Goal: Communication & Community: Answer question/provide support

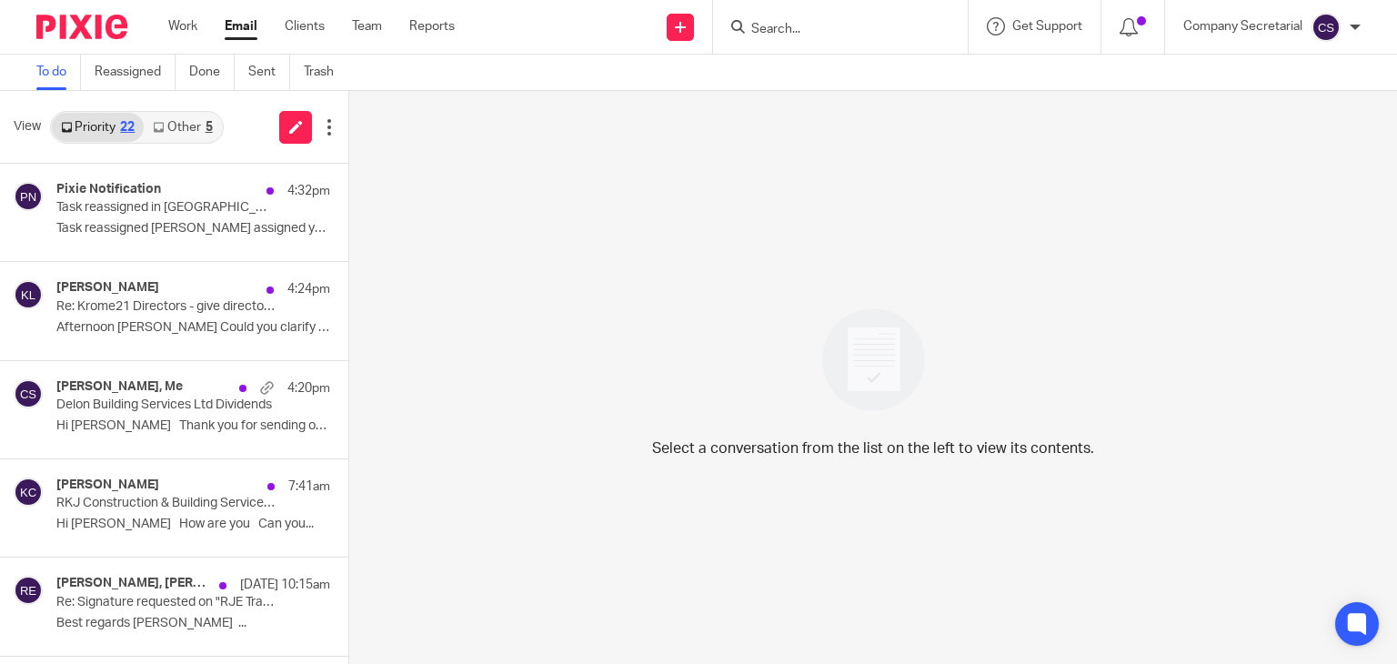
click at [119, 27] on img at bounding box center [81, 27] width 91 height 25
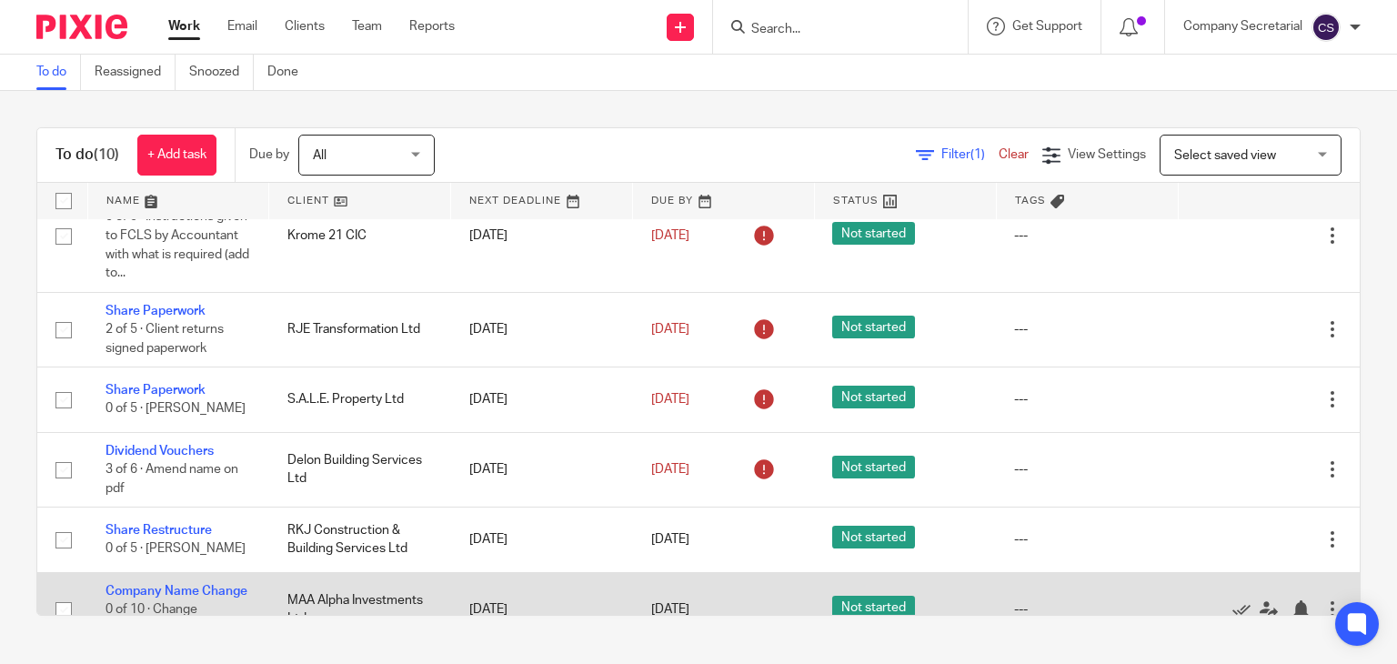
scroll to position [320, 0]
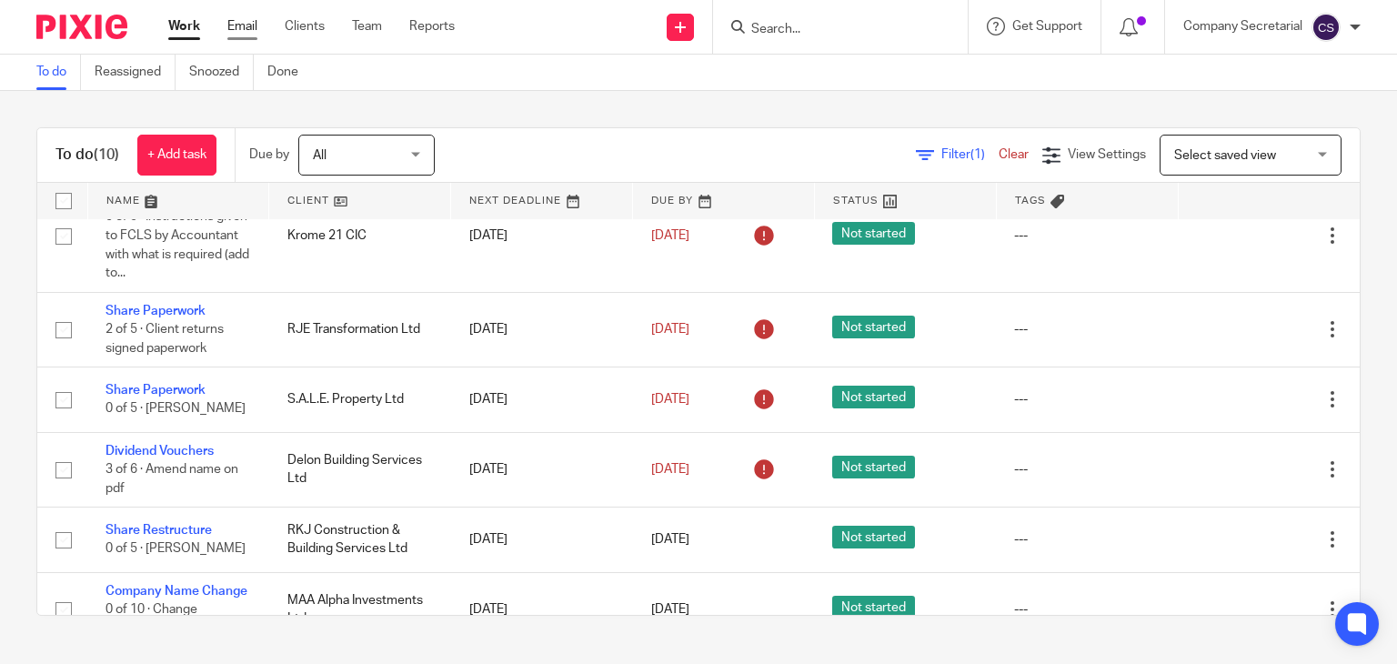
click at [241, 26] on link "Email" at bounding box center [242, 26] width 30 height 18
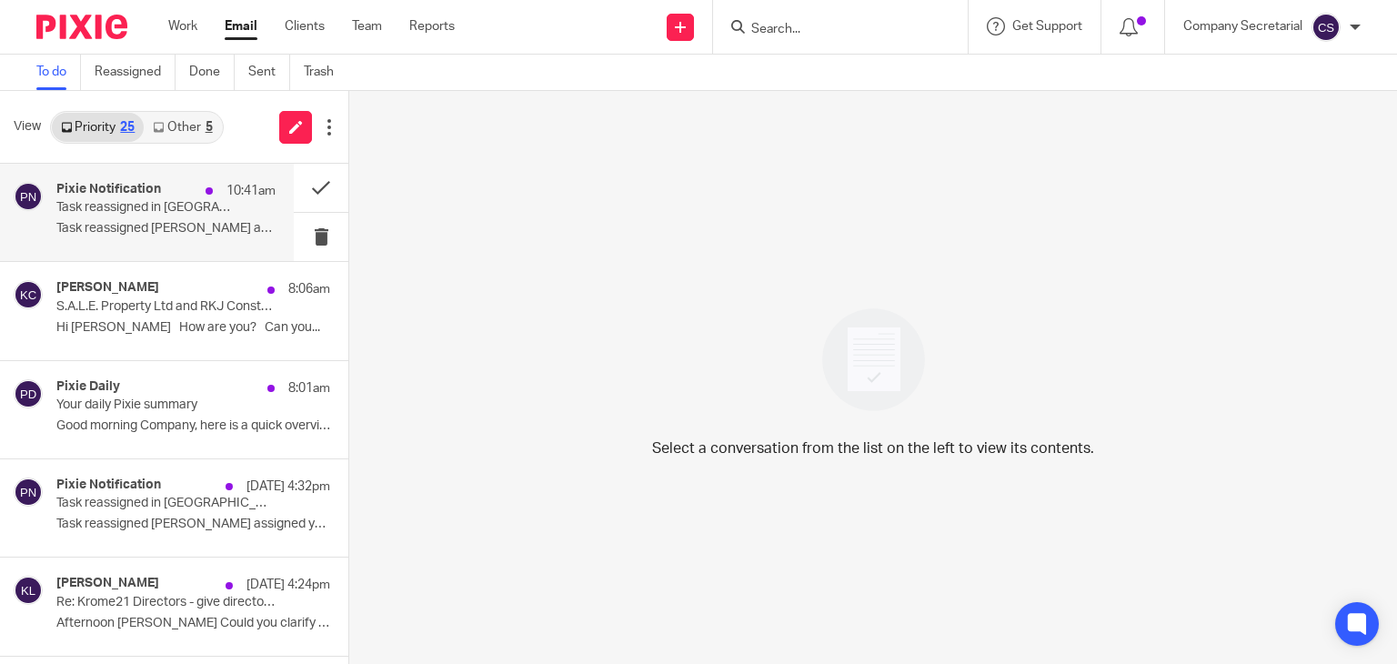
click at [188, 219] on div "Pixie Notification 10:41am Task reassigned in Pixie Task reassigned [PERSON_NAM…" at bounding box center [165, 212] width 219 height 61
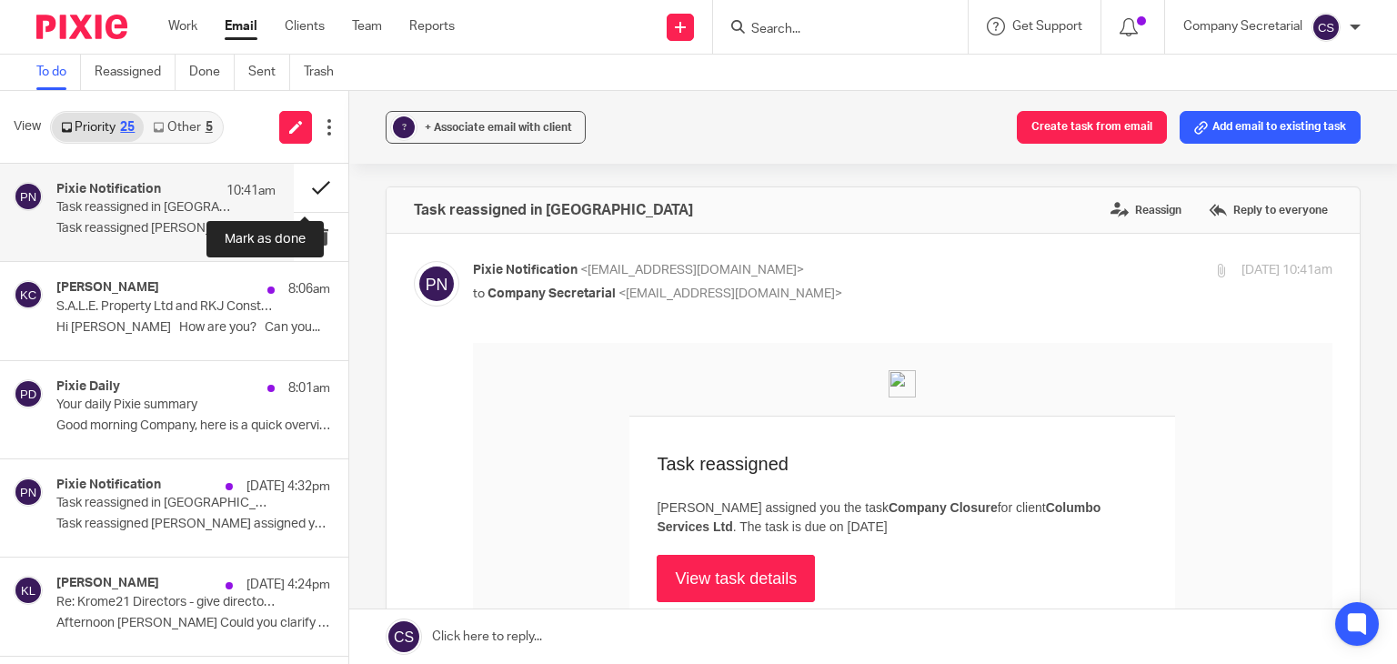
click at [294, 188] on button at bounding box center [321, 188] width 55 height 48
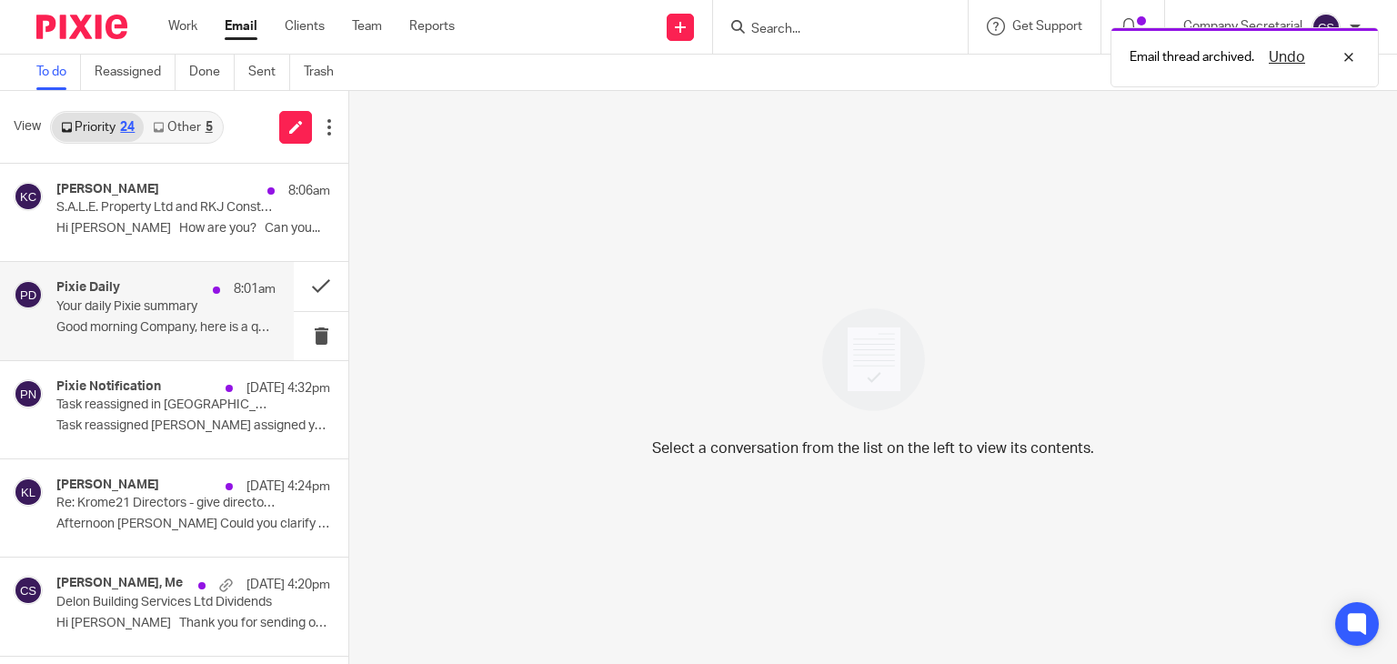
click at [188, 311] on p "Your daily Pixie summary" at bounding box center [144, 306] width 176 height 15
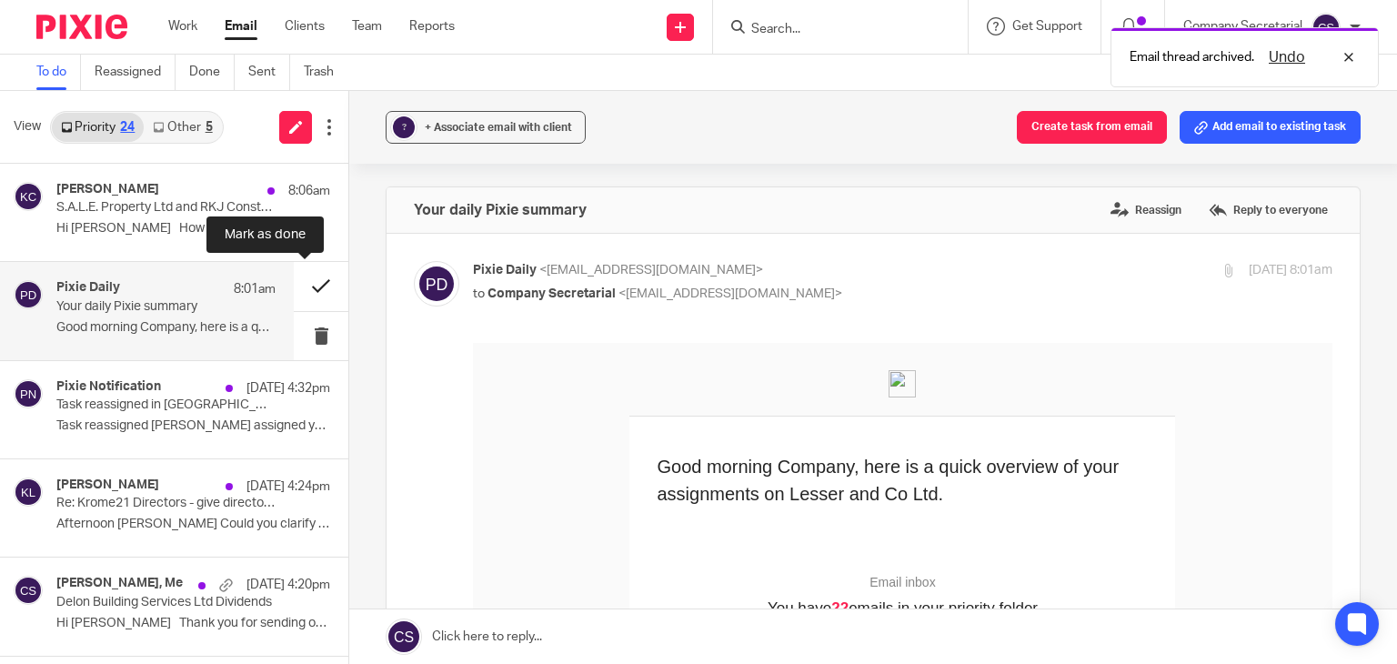
click at [298, 282] on button at bounding box center [321, 286] width 55 height 48
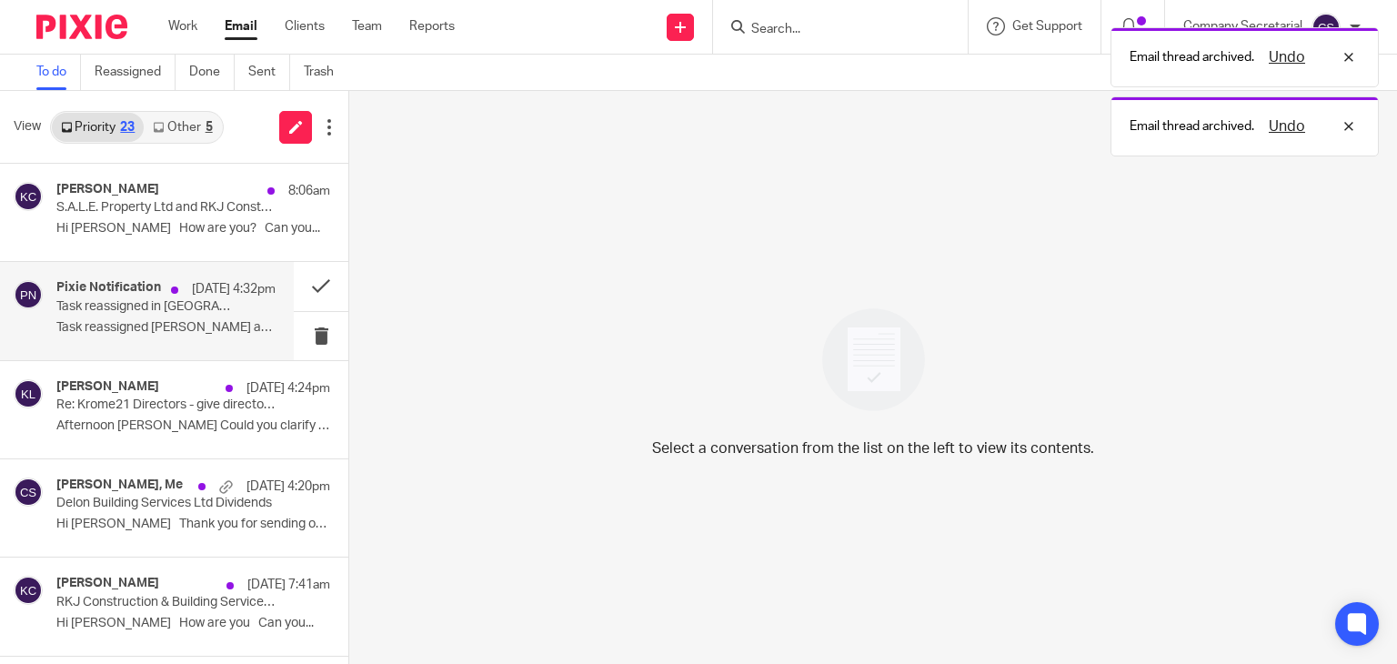
click at [206, 325] on p "Task reassigned [PERSON_NAME] assigned you the..." at bounding box center [165, 327] width 219 height 15
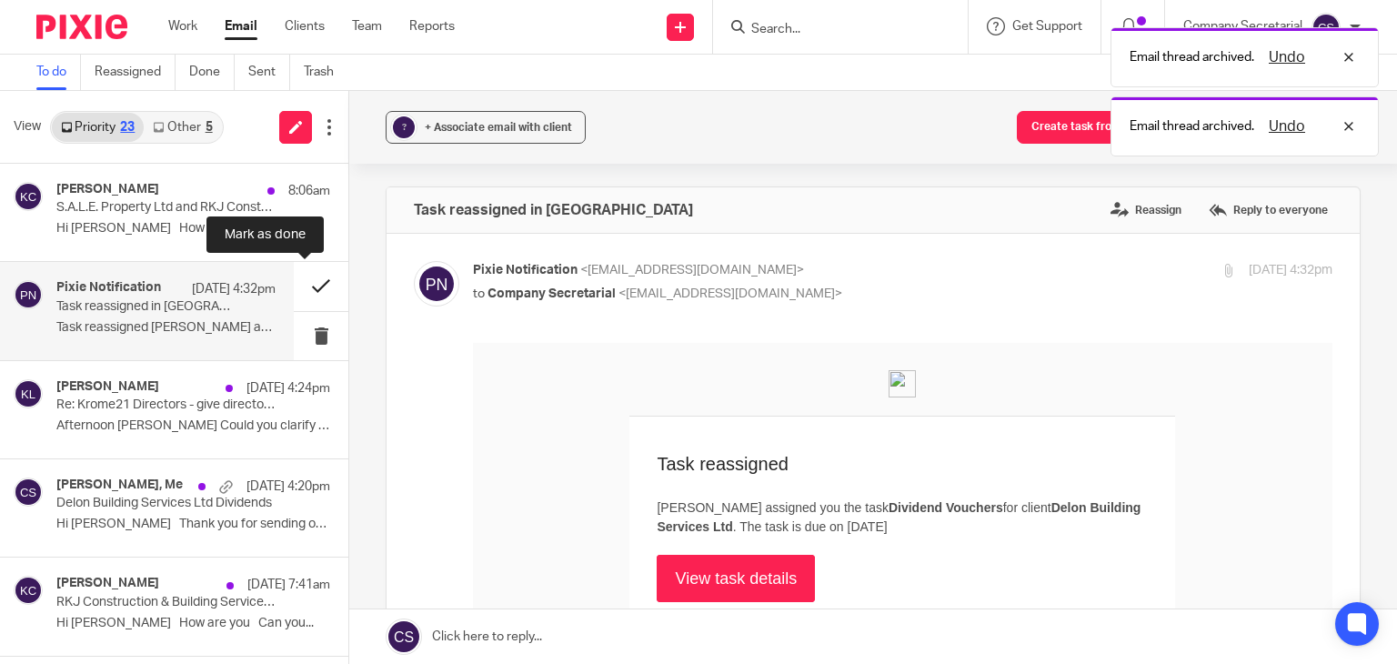
click at [294, 286] on button at bounding box center [321, 286] width 55 height 48
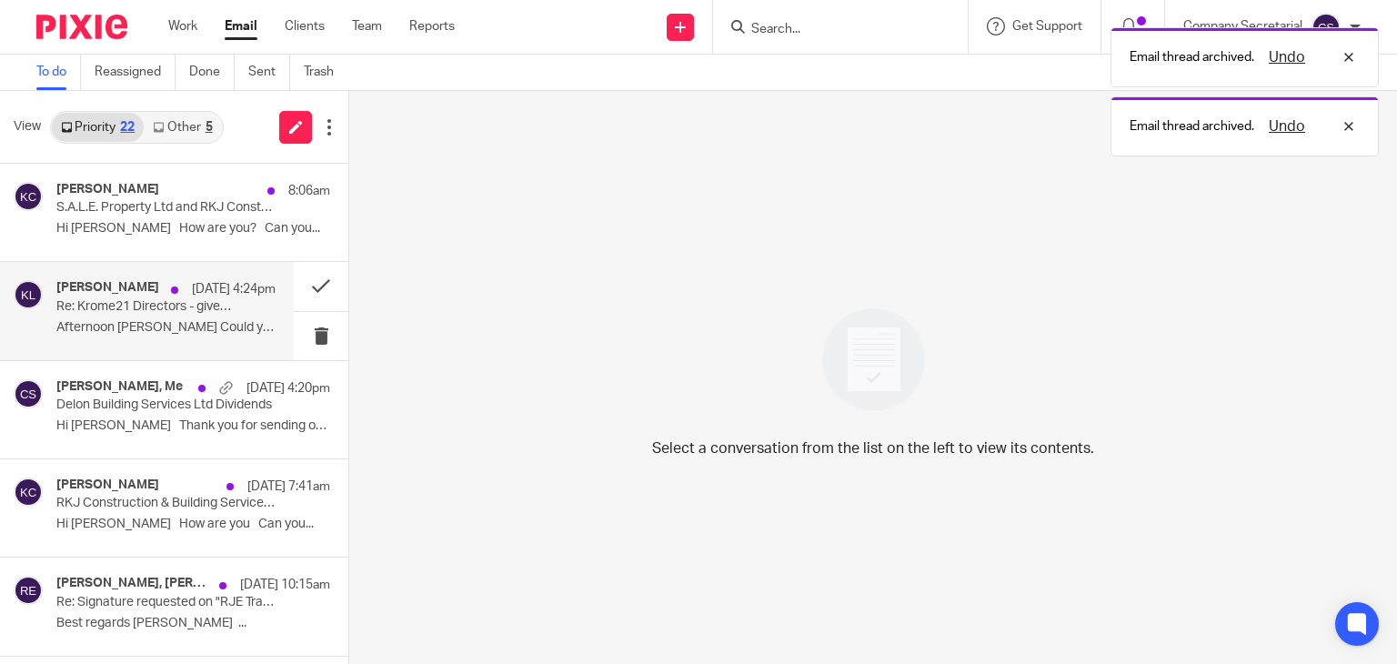
click at [184, 323] on p "Afternoon [PERSON_NAME] Could you clarify this for..." at bounding box center [165, 327] width 219 height 15
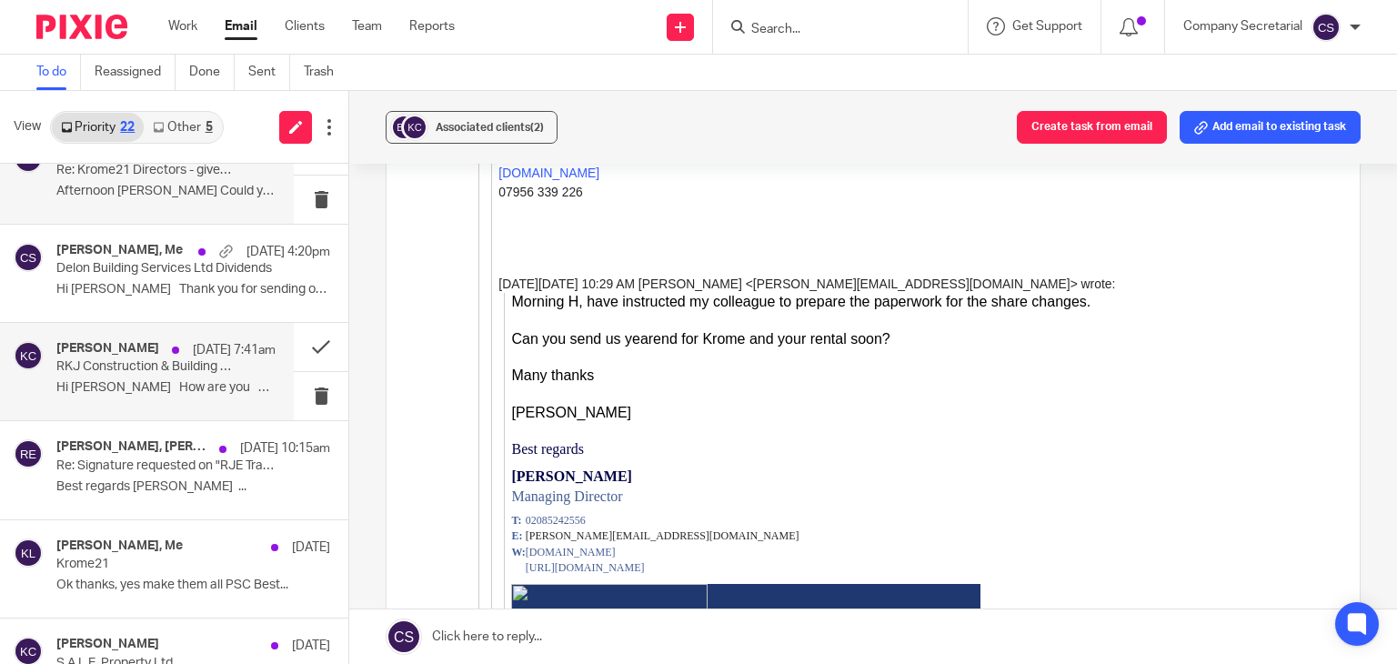
scroll to position [142, 0]
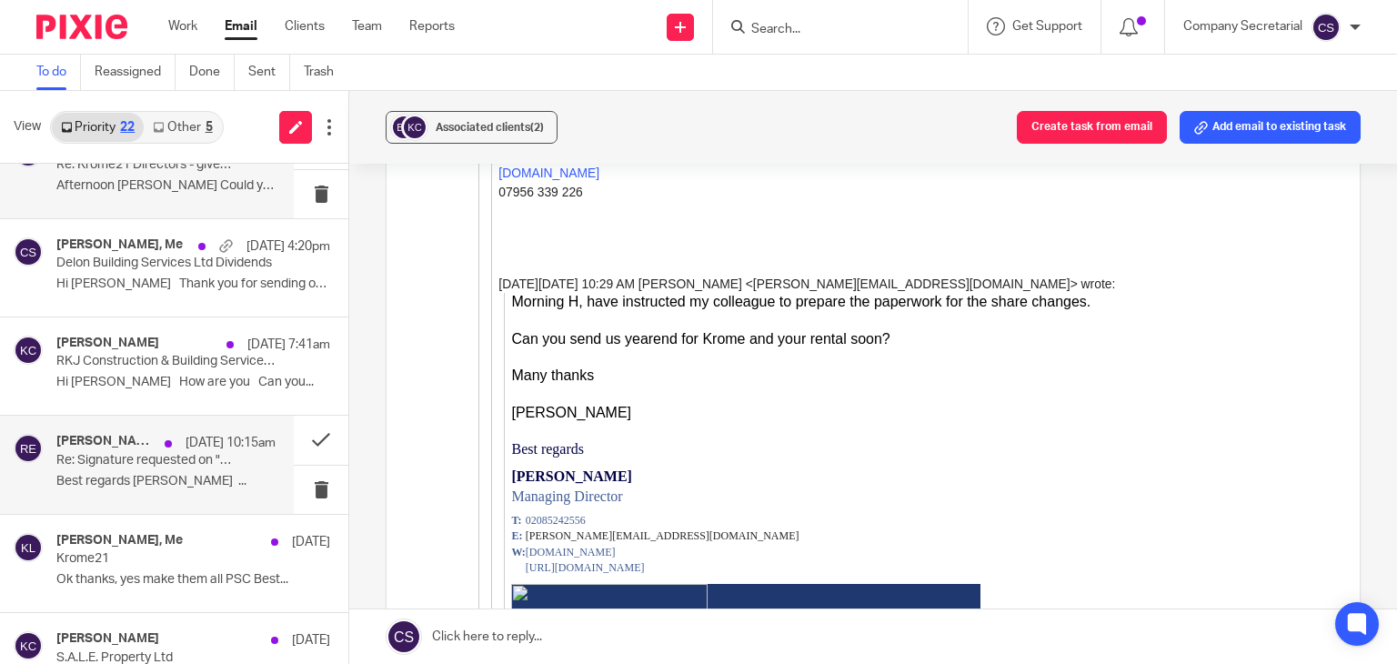
click at [220, 480] on p "Best regards [PERSON_NAME] ..." at bounding box center [165, 481] width 219 height 15
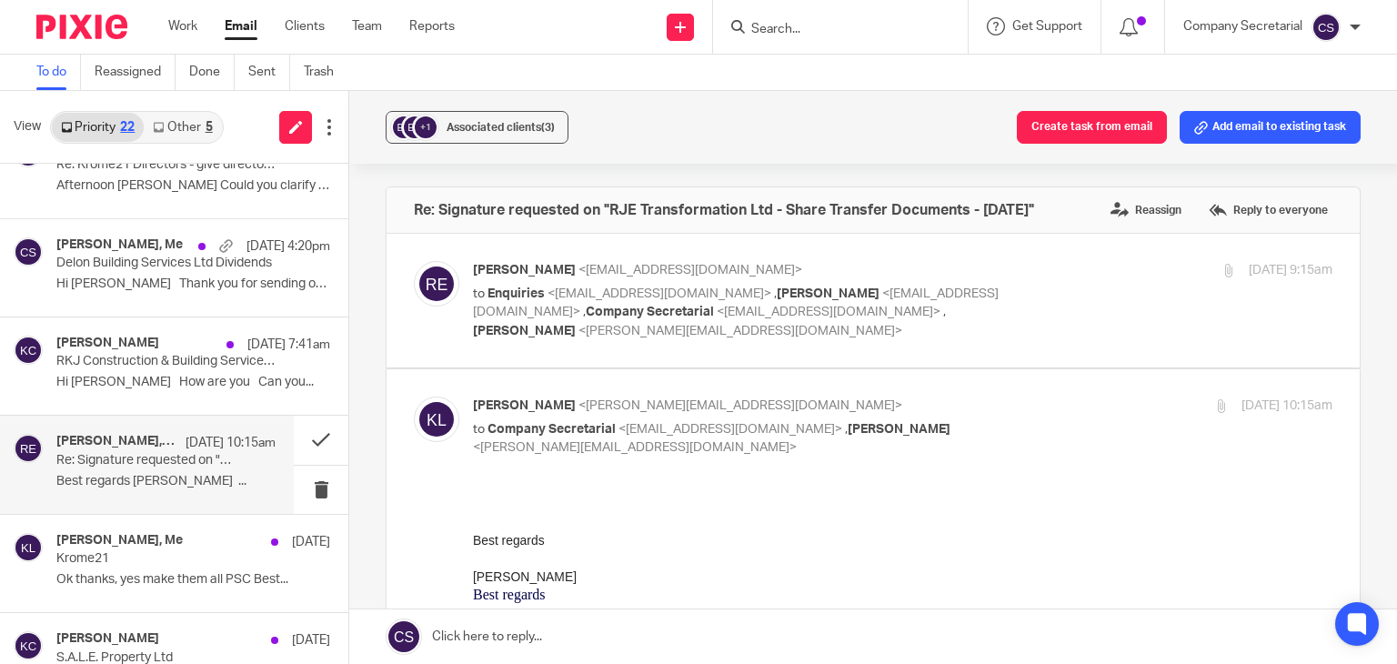
scroll to position [0, 0]
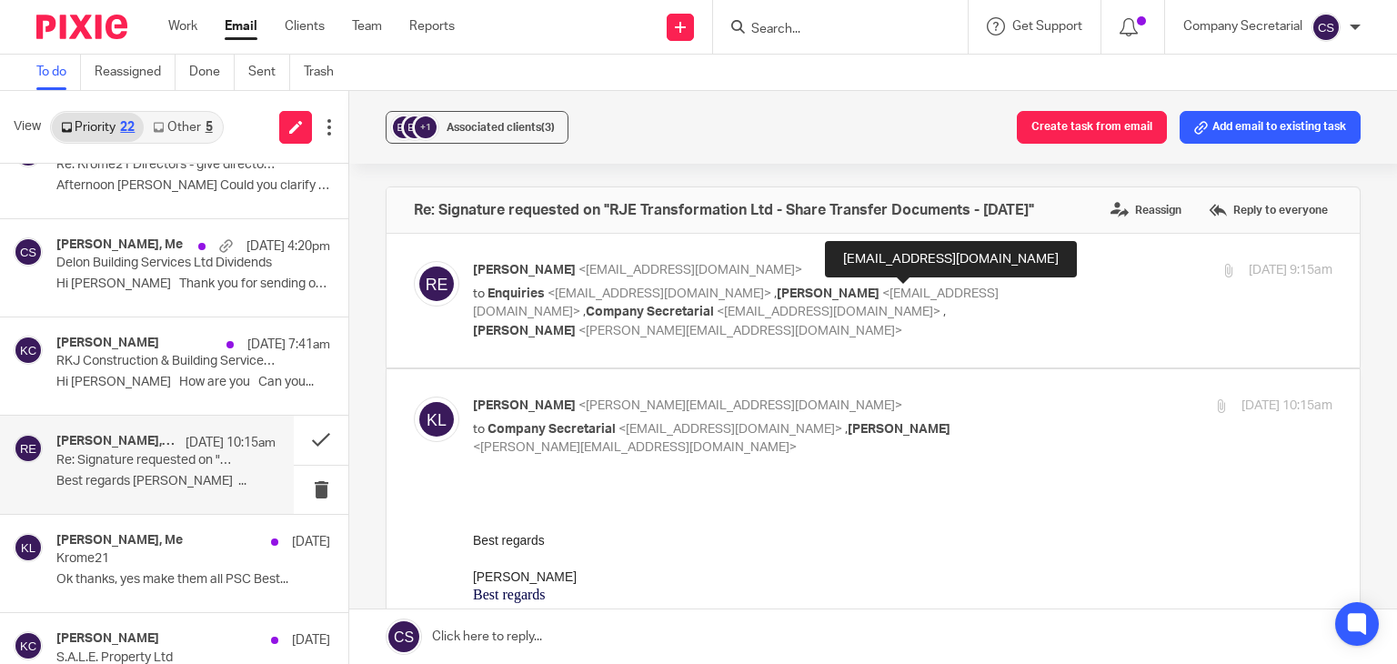
click at [938, 295] on span "<[EMAIL_ADDRESS][DOMAIN_NAME]>" at bounding box center [736, 303] width 526 height 32
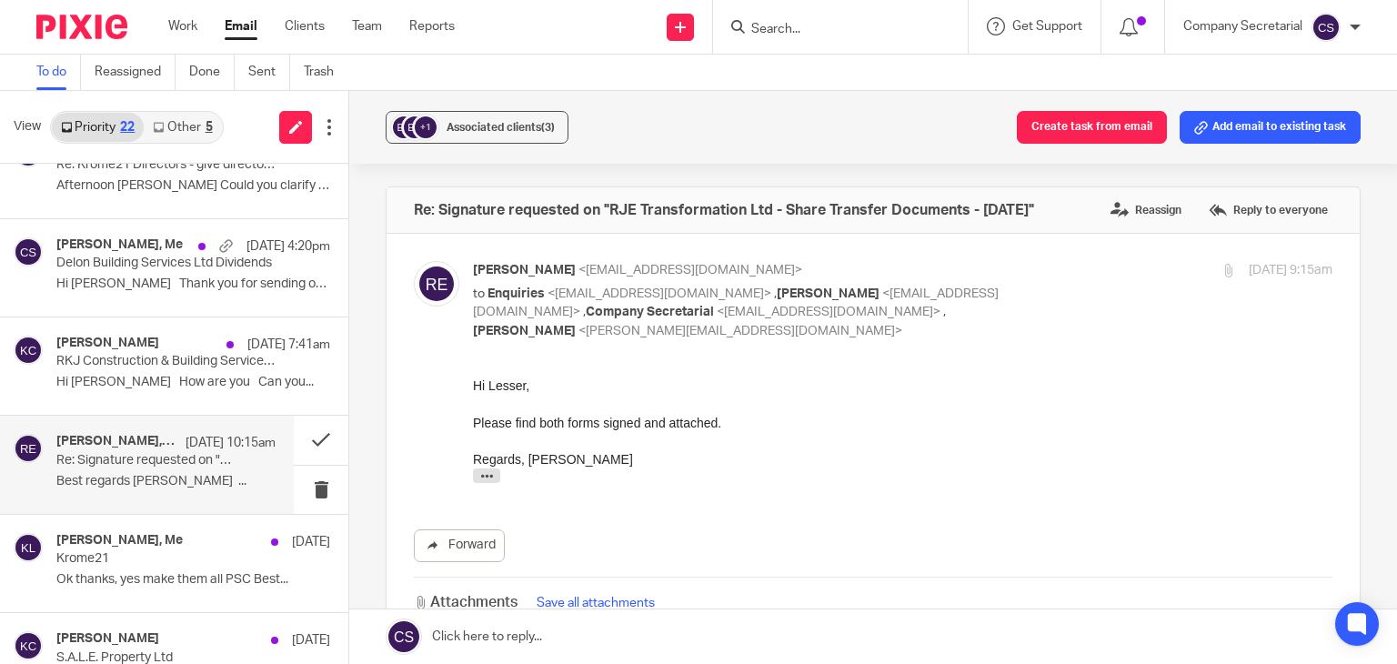
click at [993, 290] on p "to Enquiries <[EMAIL_ADDRESS][DOMAIN_NAME]> , [PERSON_NAME] <[EMAIL_ADDRESS][DO…" at bounding box center [759, 313] width 573 height 56
checkbox input "false"
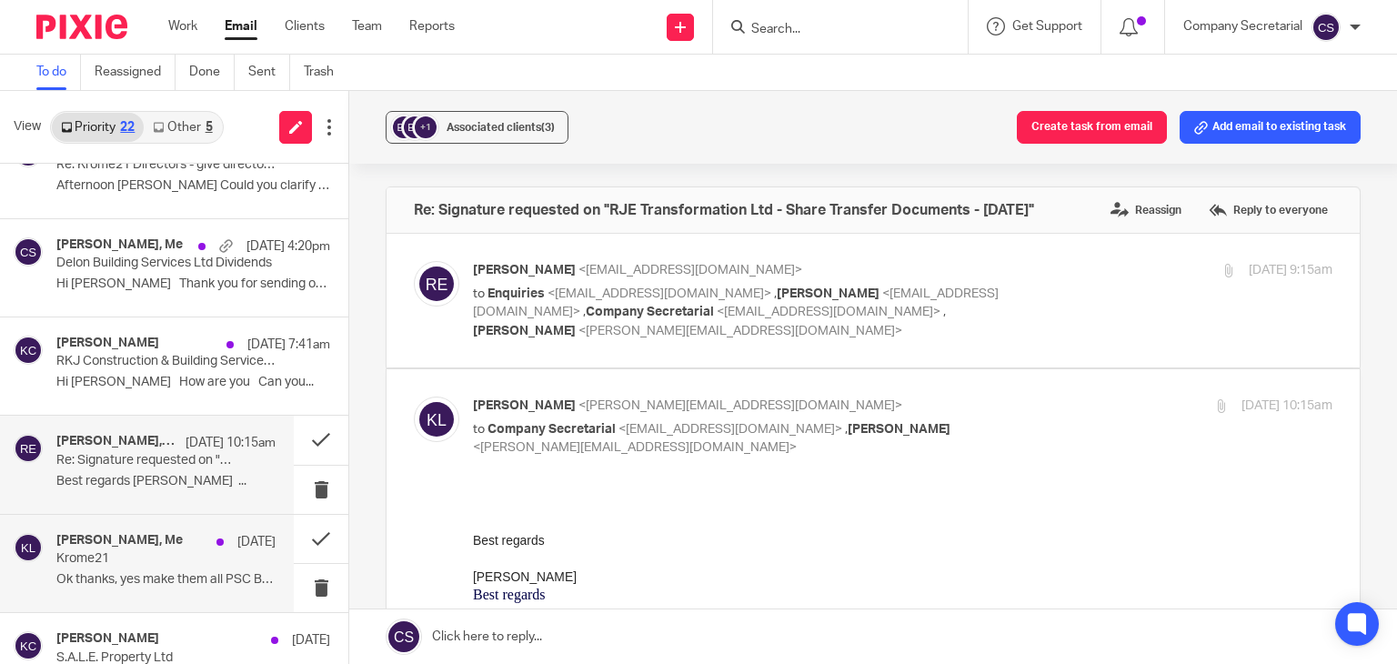
click at [136, 568] on div "[PERSON_NAME], Me [DATE] Krome21 Ok thanks, yes make them all PSC Best..." at bounding box center [165, 563] width 219 height 61
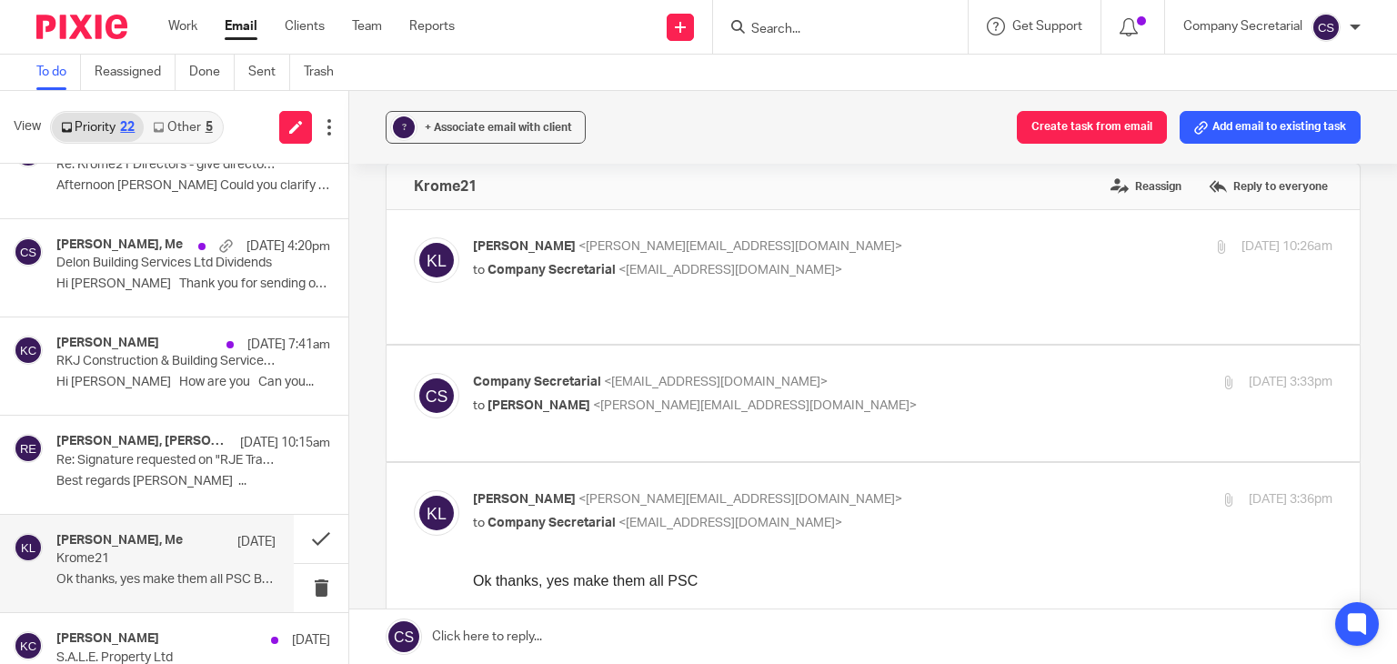
scroll to position [22, 0]
click at [295, 538] on button at bounding box center [321, 539] width 55 height 48
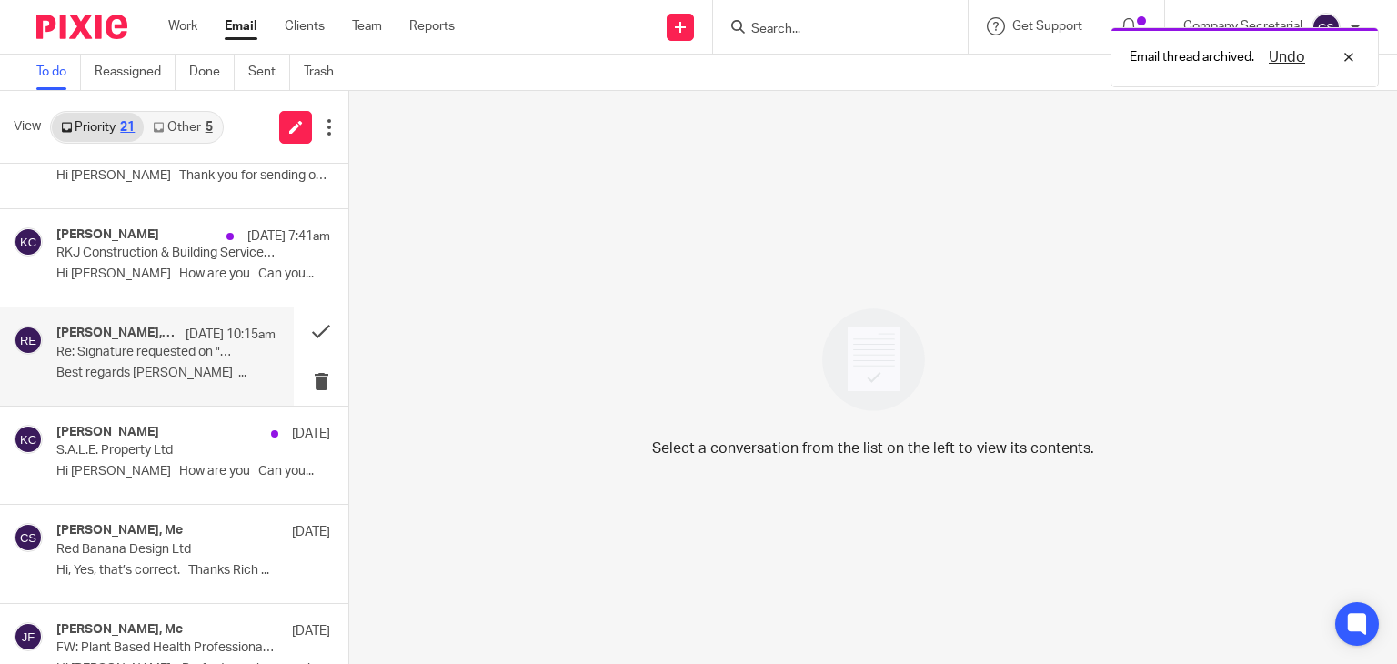
scroll to position [228, 0]
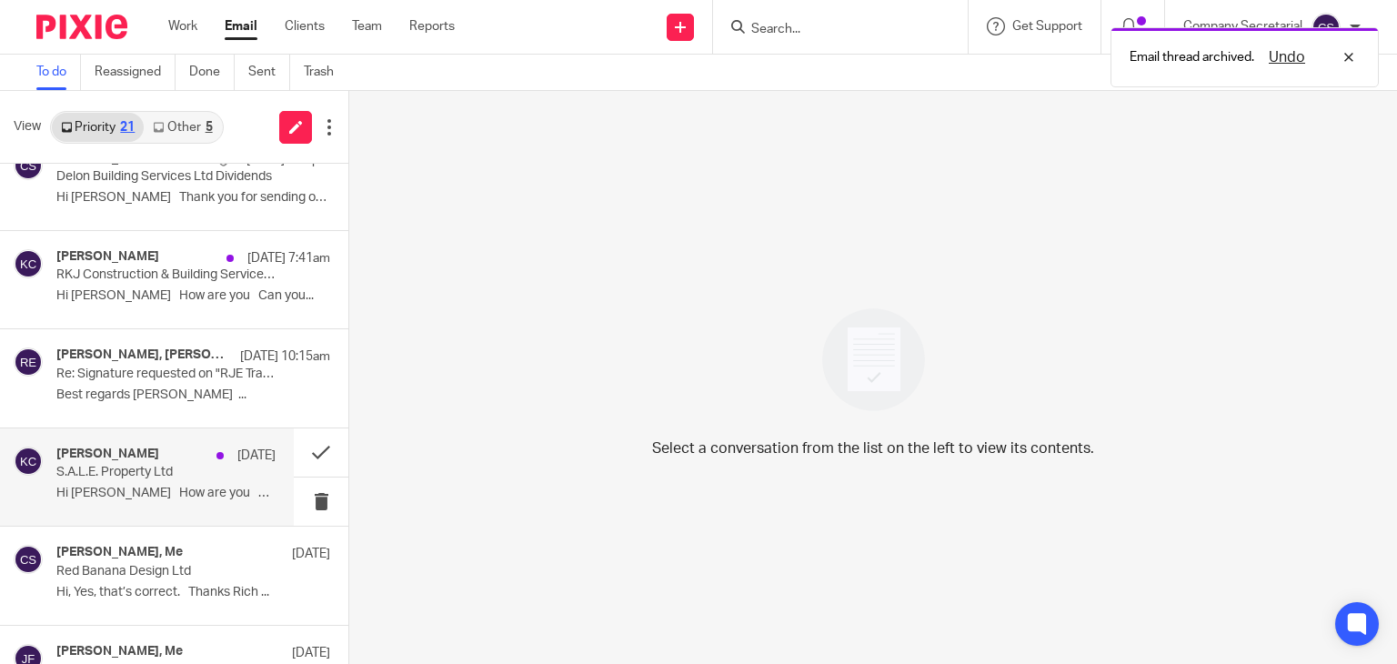
click at [200, 497] on p "Hi [PERSON_NAME] How are you Can you..." at bounding box center [165, 493] width 219 height 15
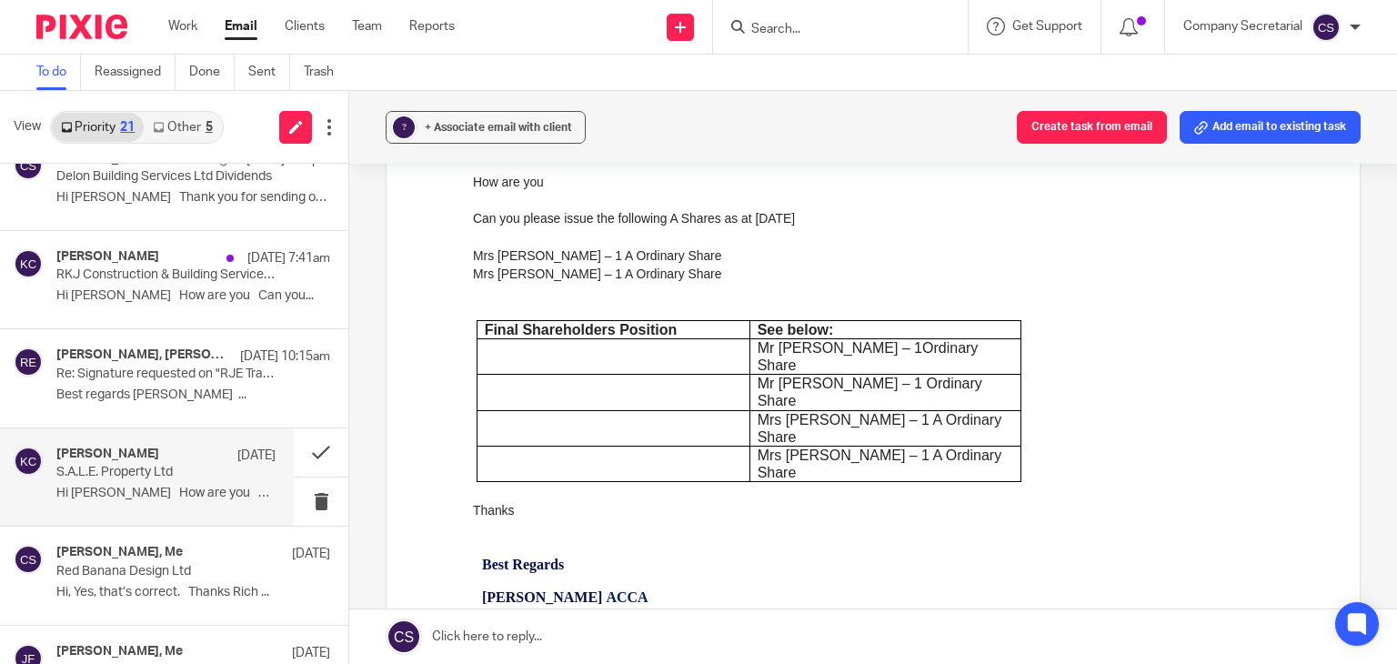
scroll to position [0, 0]
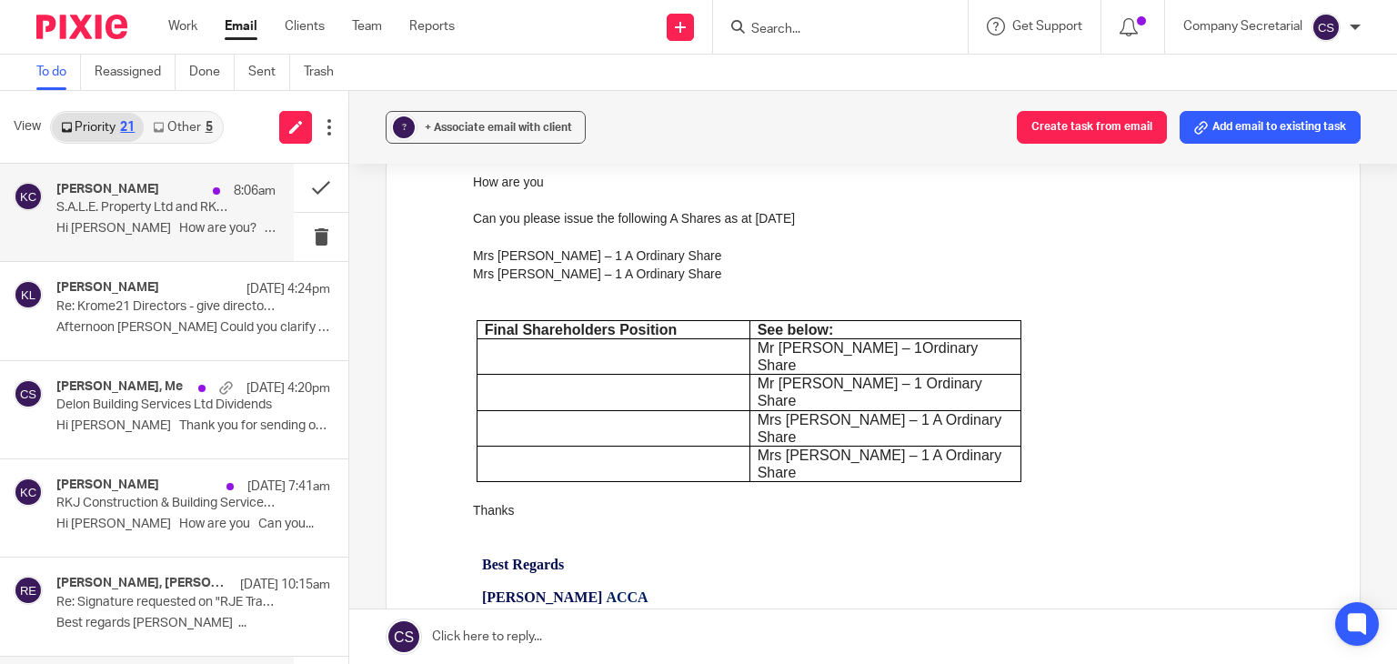
click at [183, 216] on p "S.A.L.E. Property Ltd and RKJ Construction & Building Services Ltd" at bounding box center [144, 207] width 176 height 15
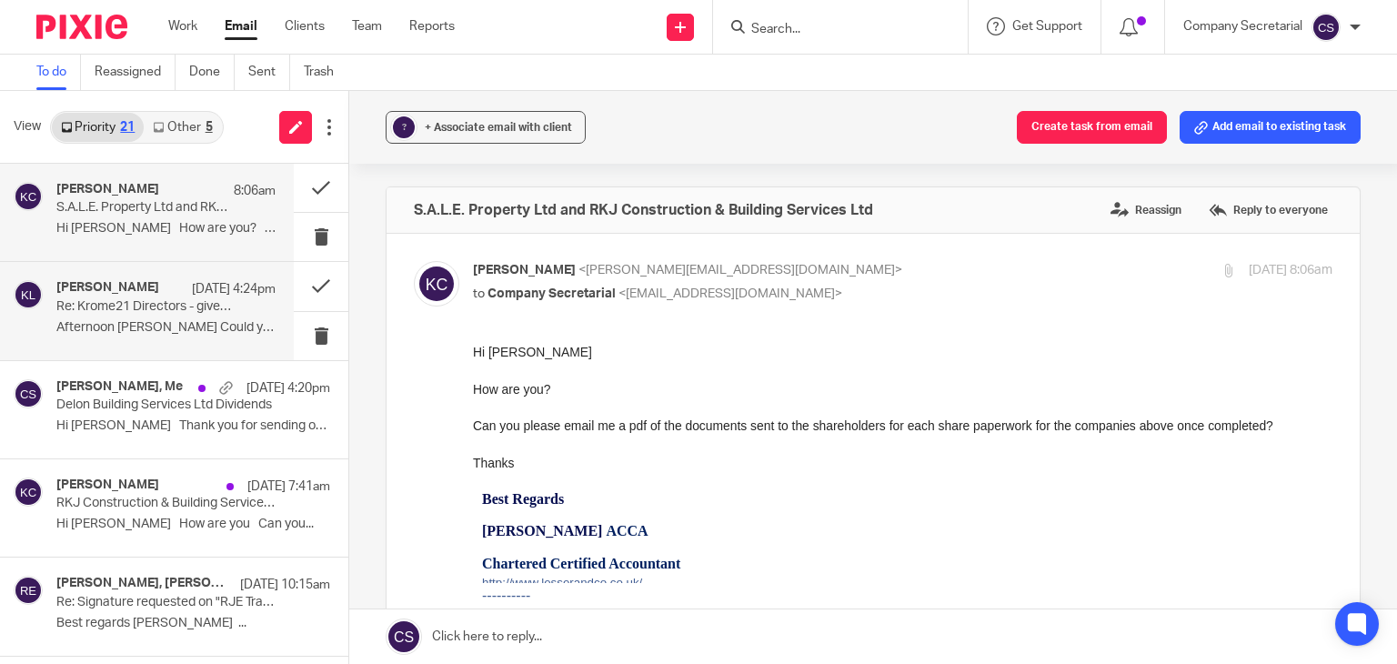
click at [208, 317] on div "[PERSON_NAME] [DATE] 4:24pm Re: Krome21 Directors - give directors equal owners…" at bounding box center [165, 310] width 219 height 61
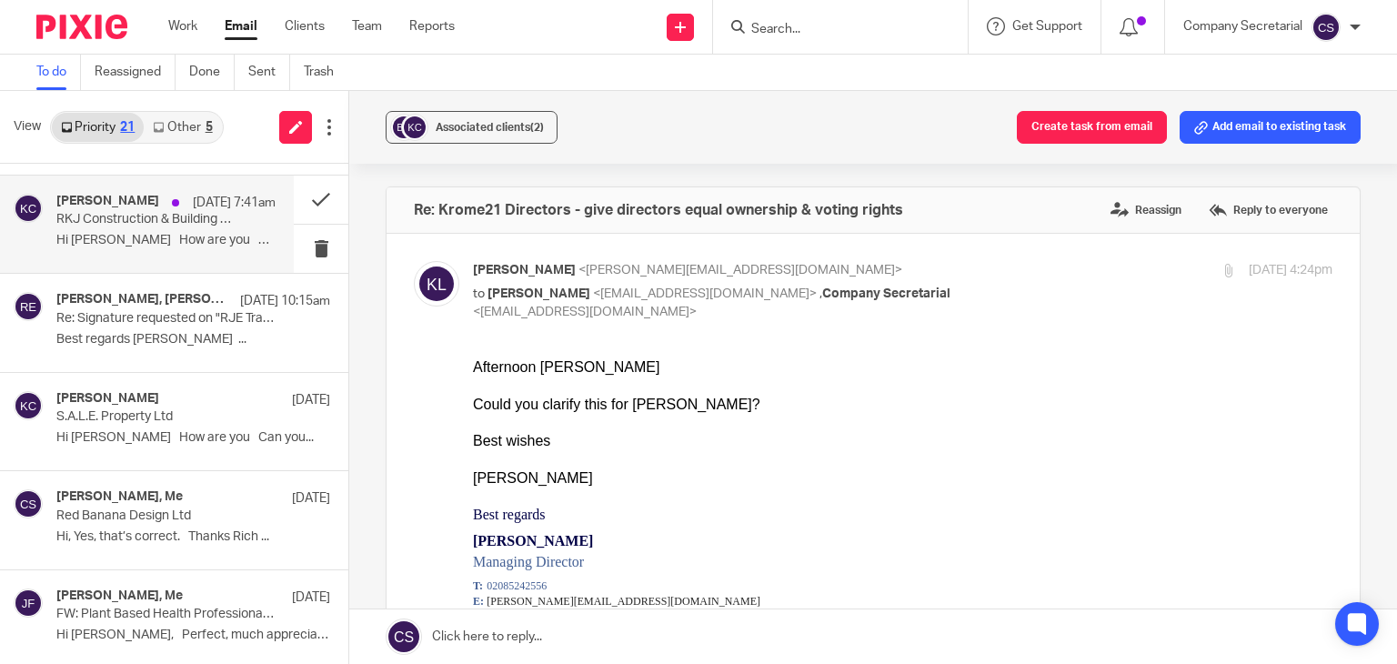
scroll to position [286, 0]
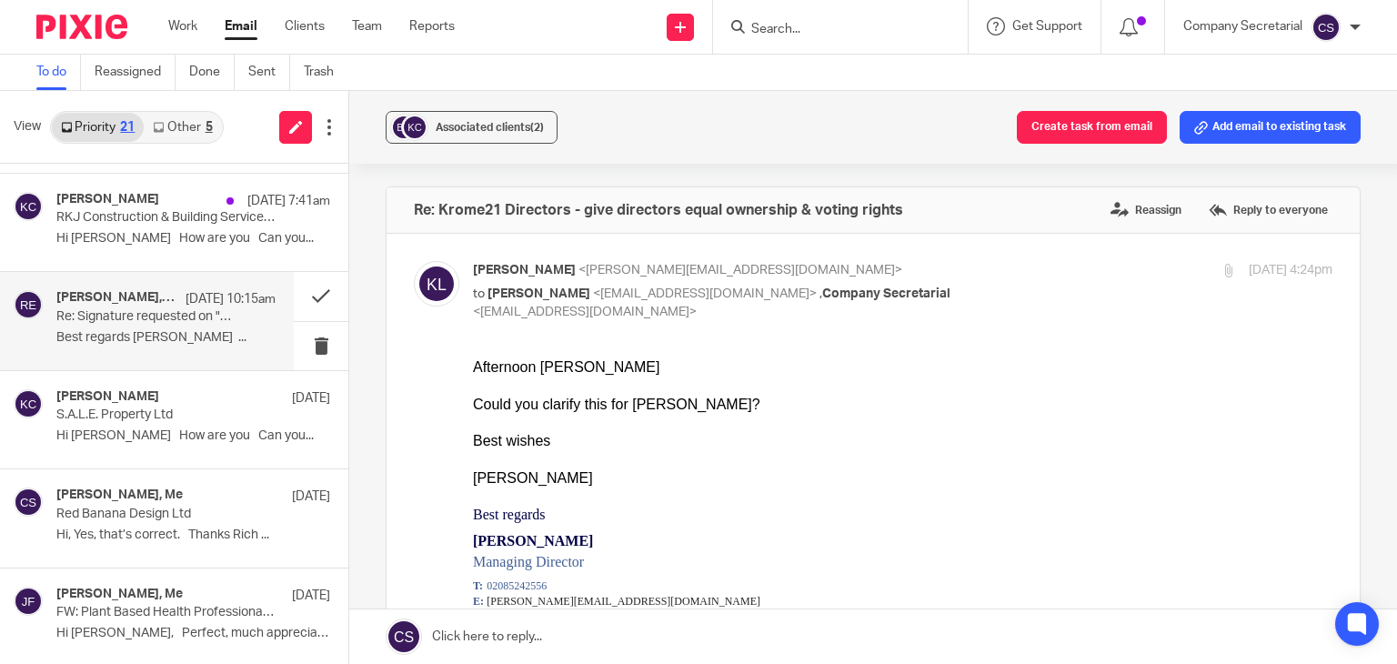
click at [170, 327] on div "[PERSON_NAME], [PERSON_NAME] [DATE] 10:15am Re: Signature requested on "RJE Tra…" at bounding box center [165, 320] width 219 height 61
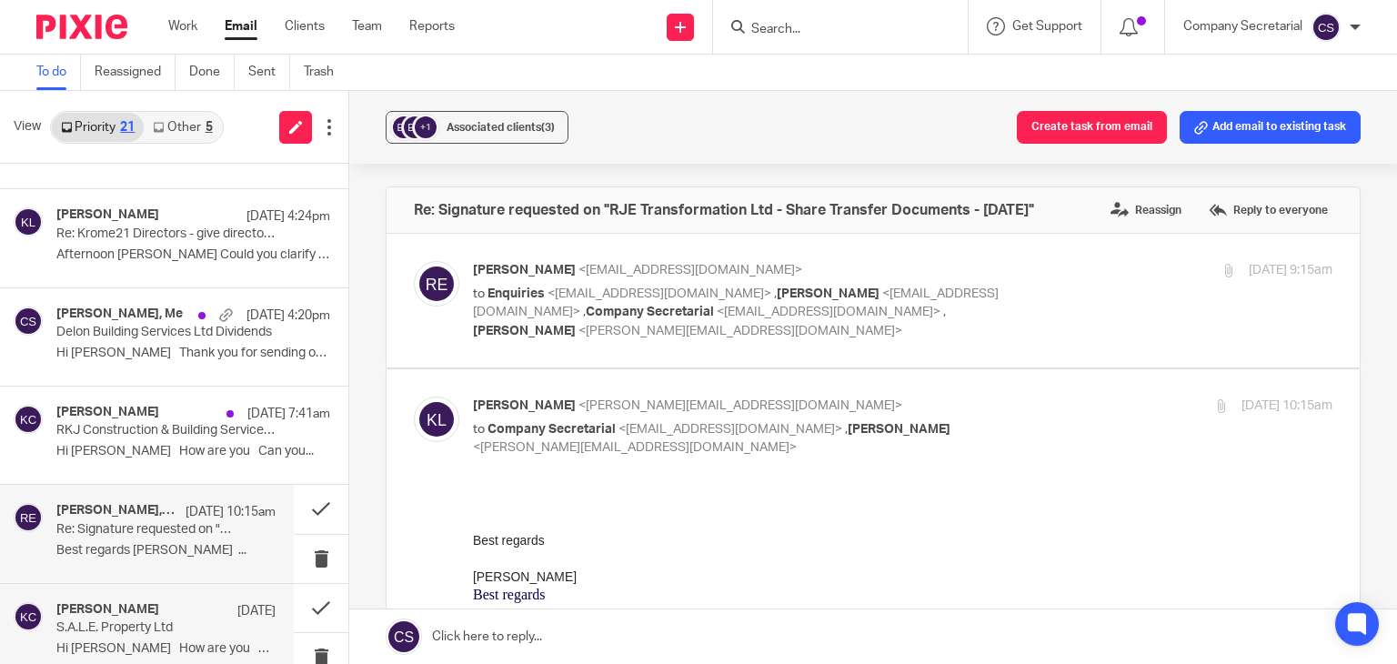
scroll to position [0, 0]
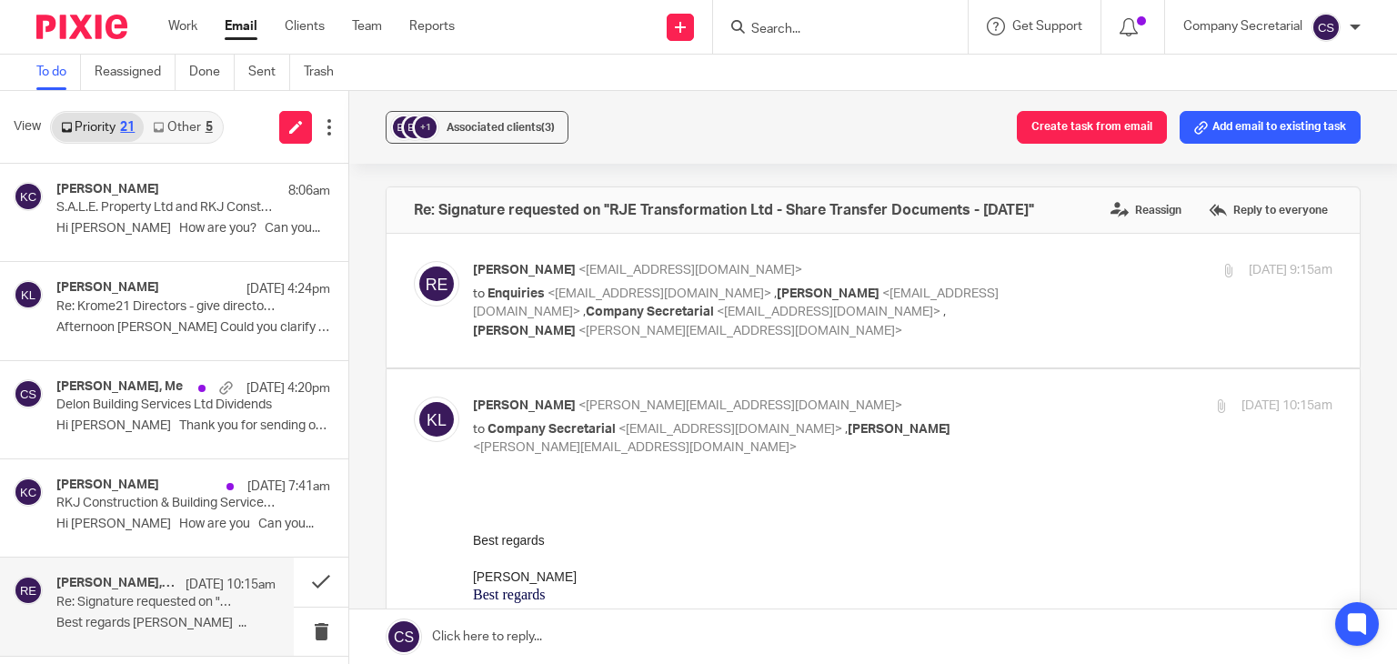
click at [190, 127] on link "Other 5" at bounding box center [182, 127] width 77 height 29
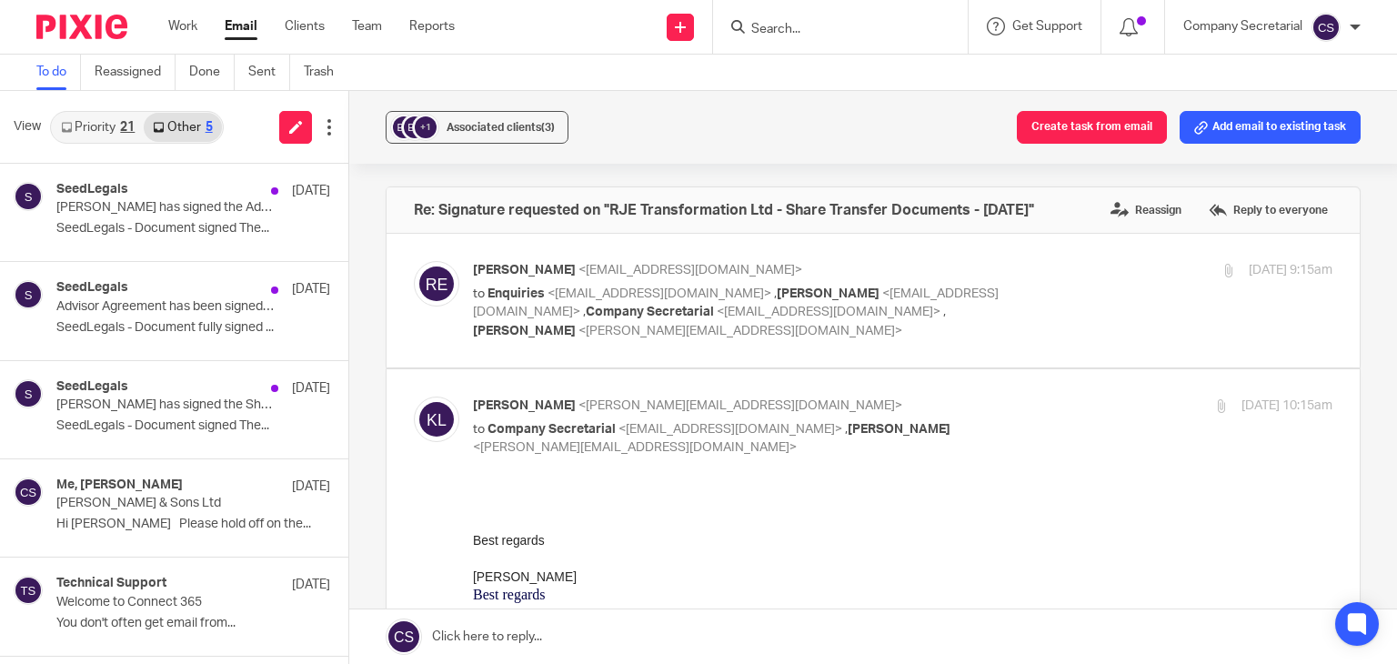
click at [77, 137] on link "Priority 21" at bounding box center [98, 127] width 92 height 29
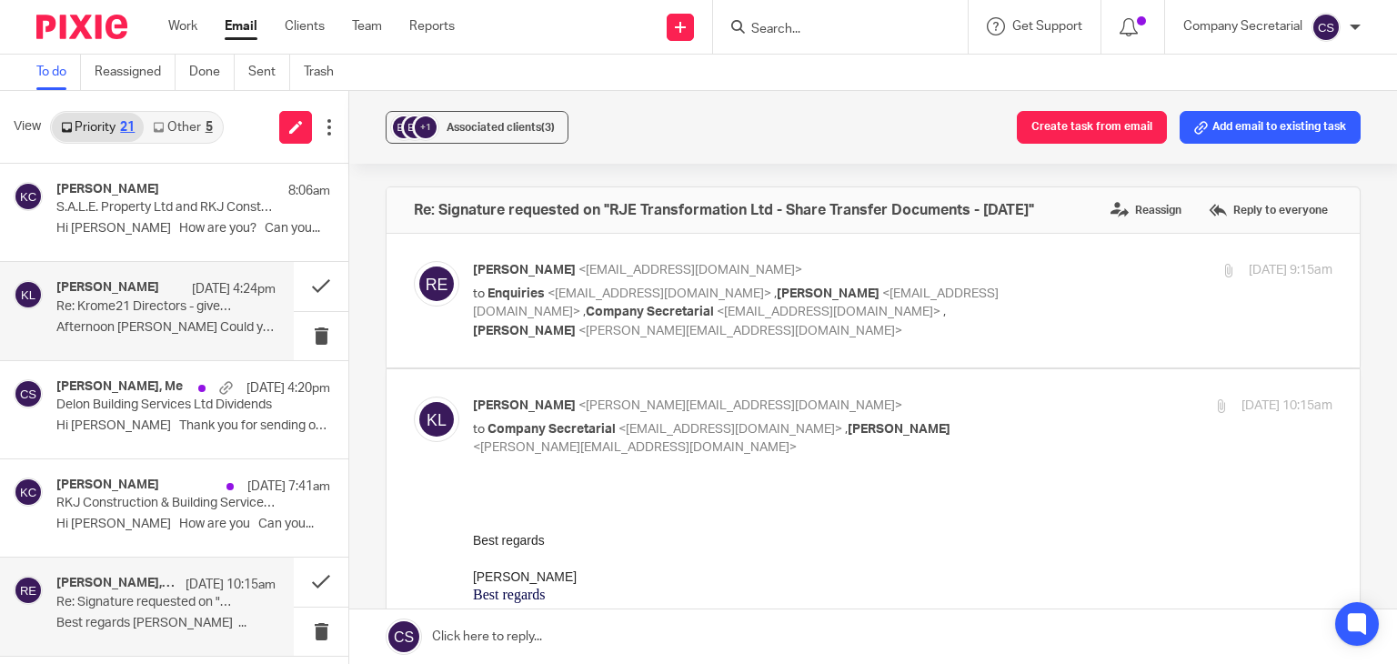
click at [182, 318] on div "[PERSON_NAME] [DATE] 4:24pm Re: Krome21 Directors - give directors equal owners…" at bounding box center [165, 310] width 219 height 61
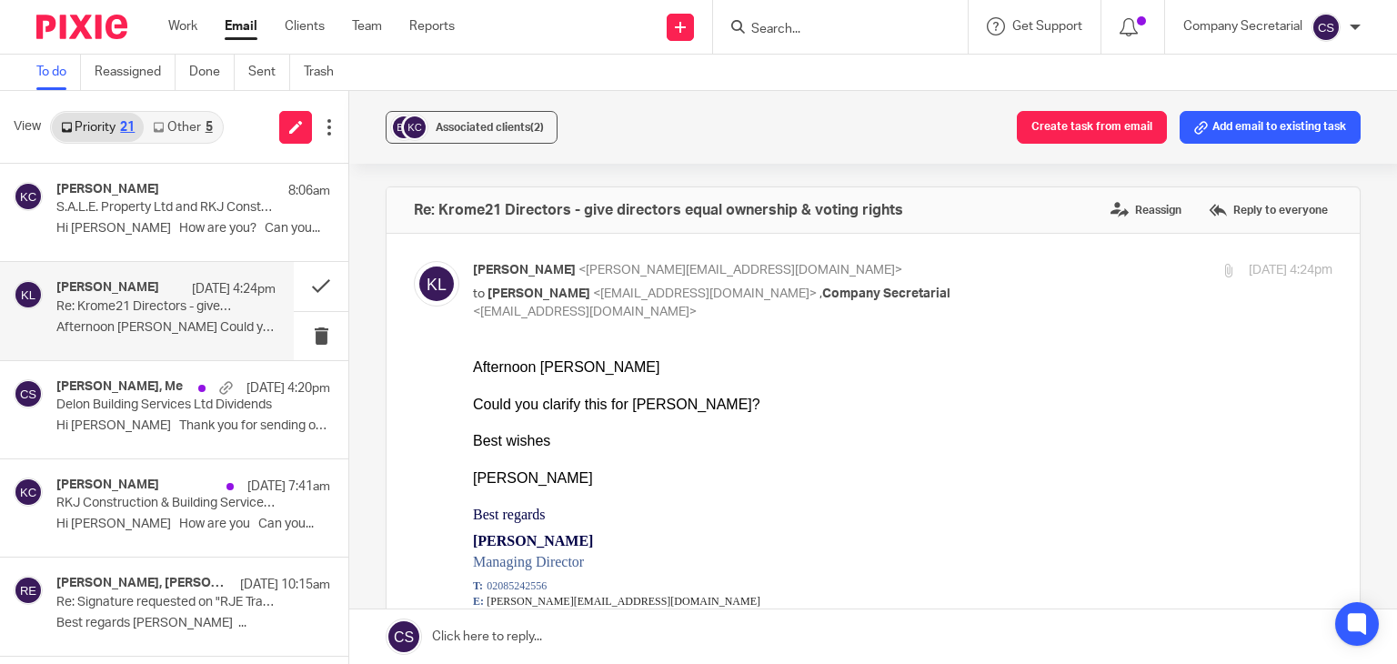
click at [722, 638] on link at bounding box center [873, 636] width 1048 height 55
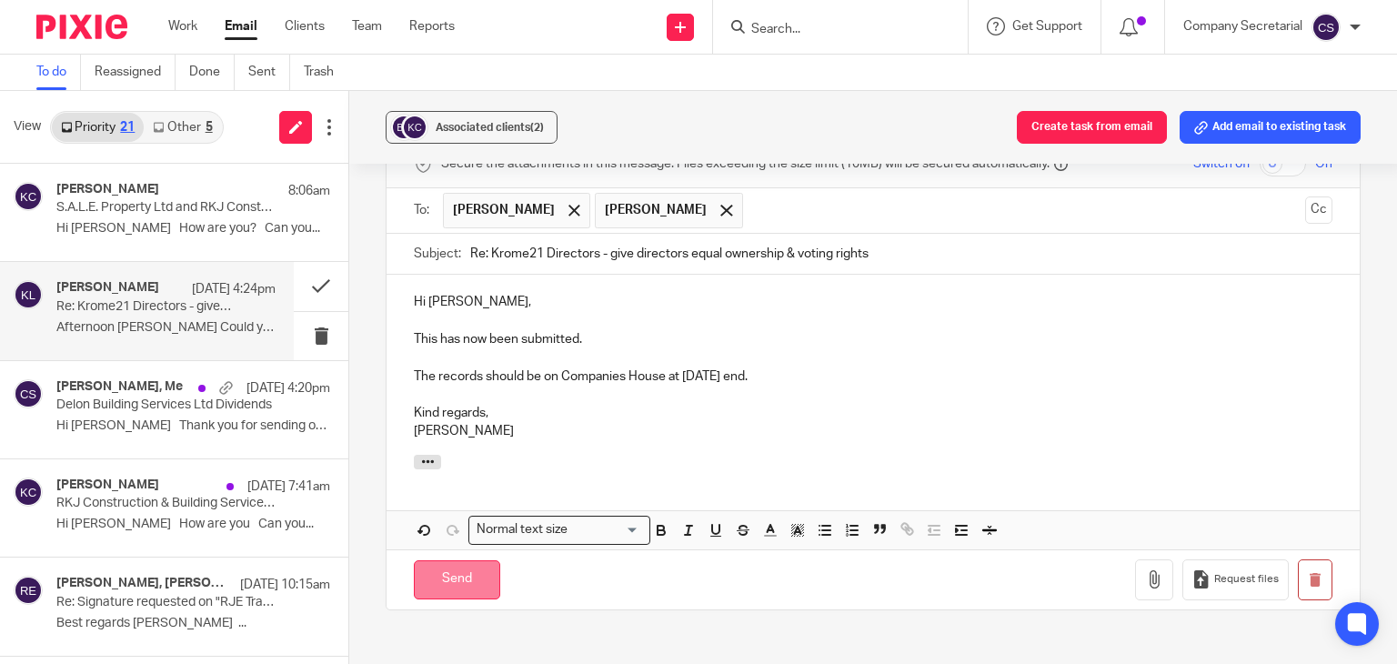
click at [480, 569] on input "Send" at bounding box center [457, 579] width 86 height 39
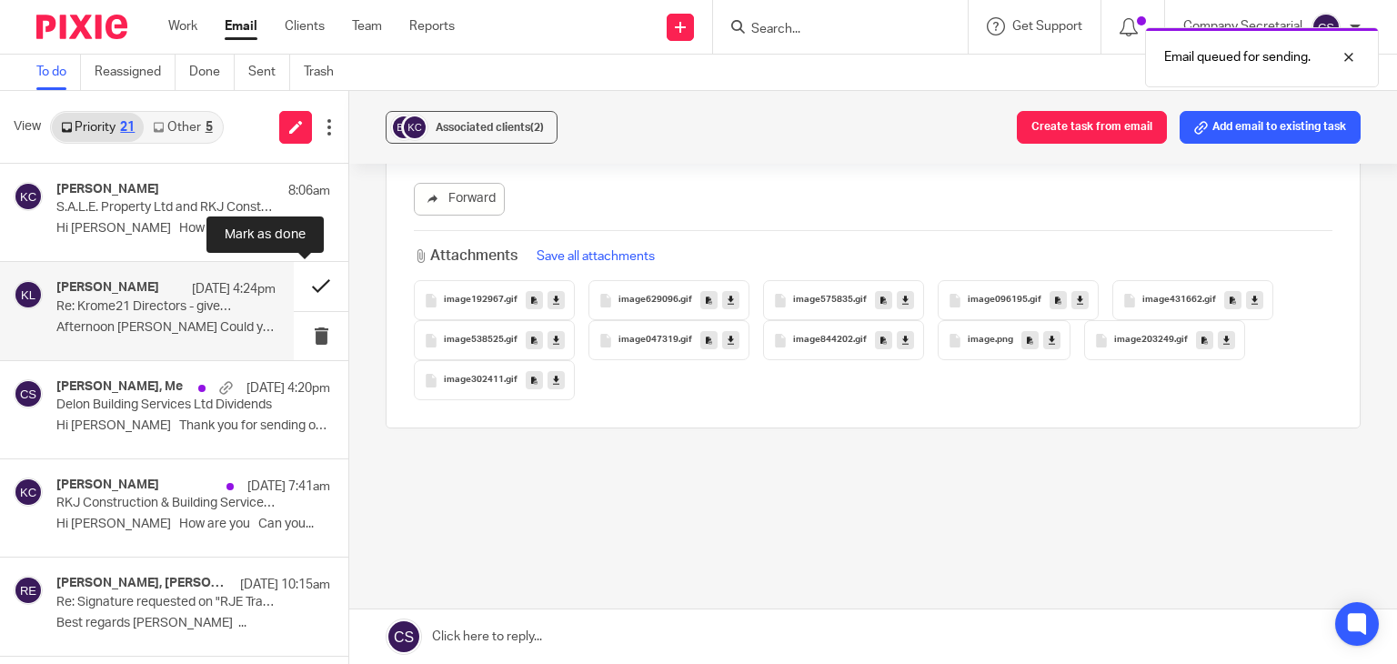
click at [296, 280] on button at bounding box center [321, 286] width 55 height 48
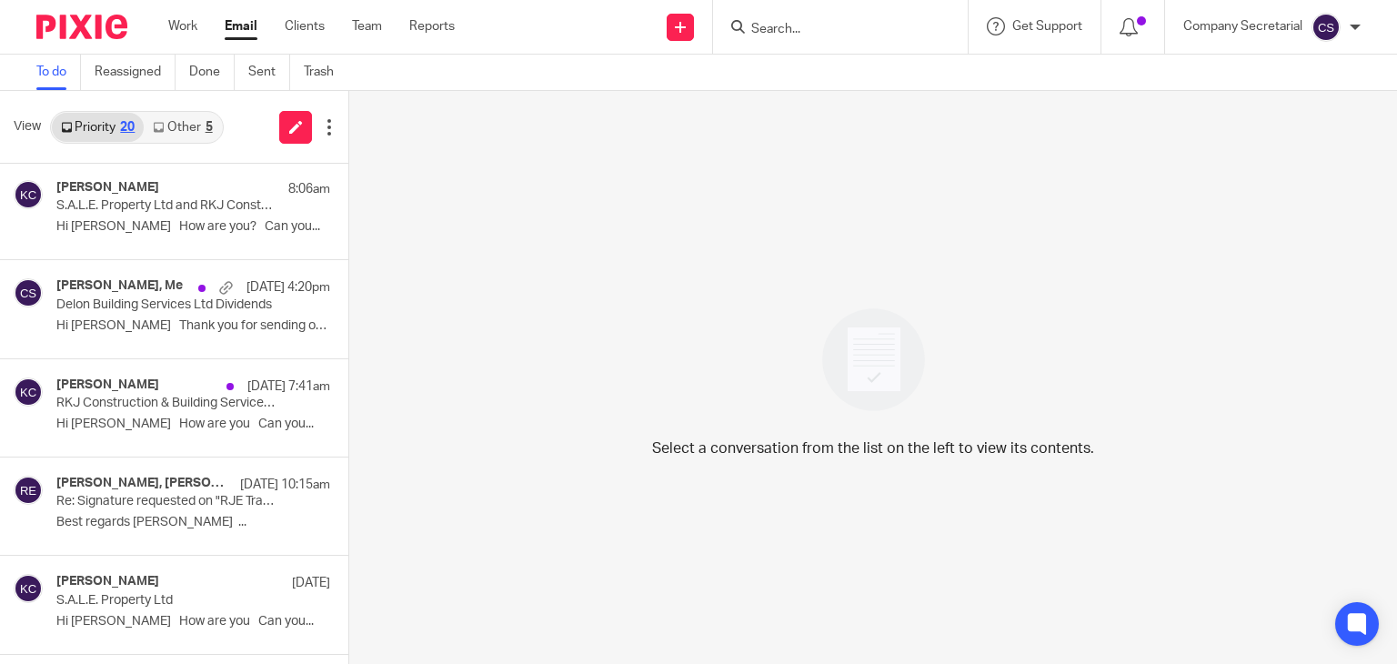
scroll to position [0, 0]
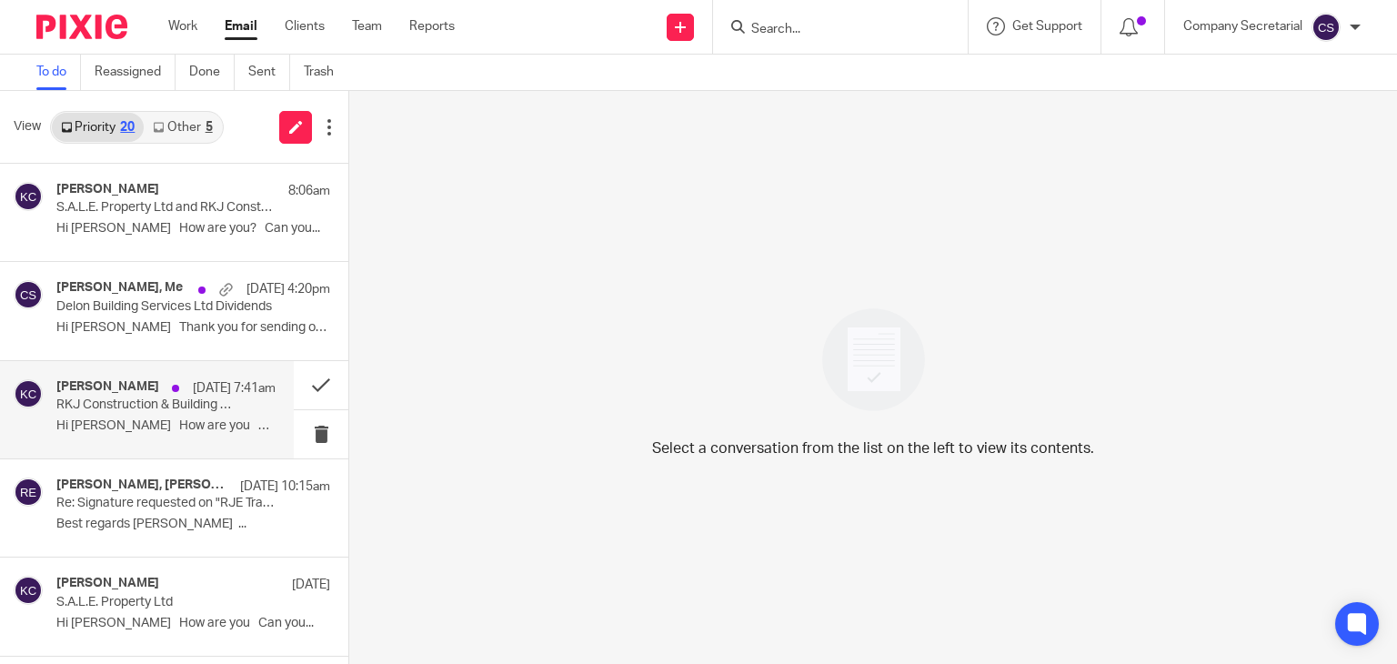
click at [189, 427] on p "Hi [PERSON_NAME] How are you Can you..." at bounding box center [165, 425] width 219 height 15
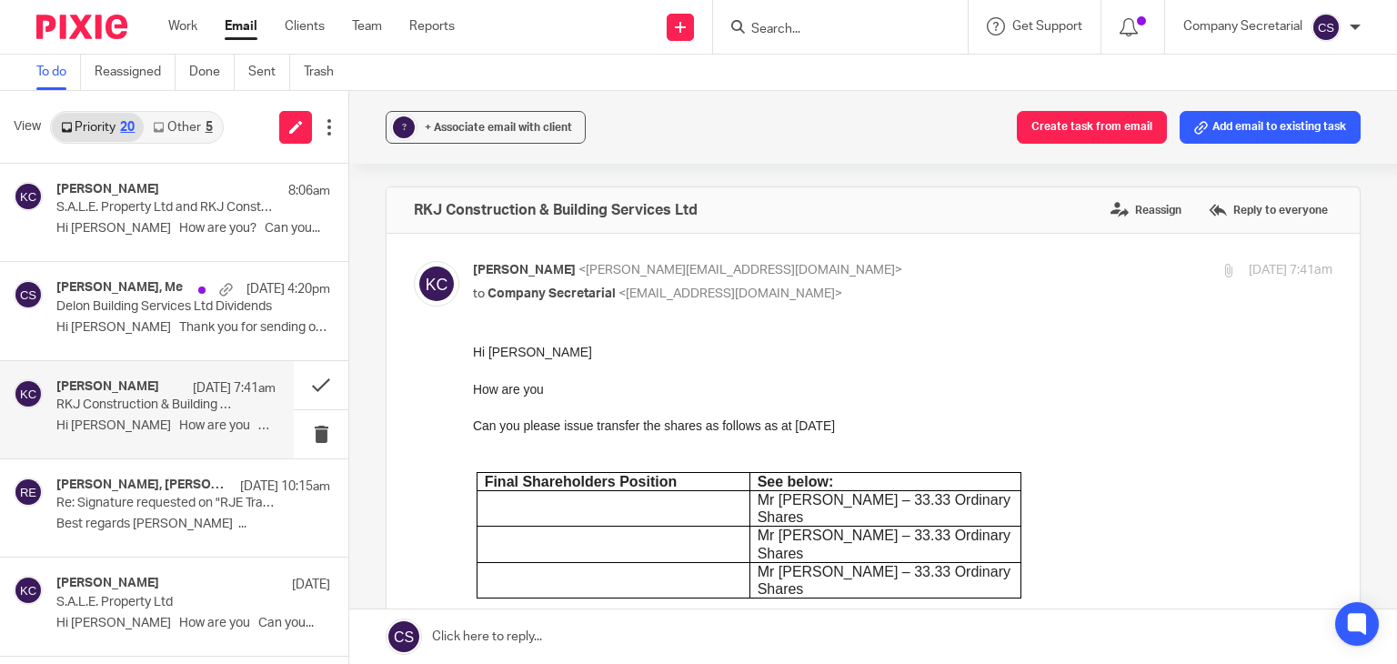
click at [603, 644] on link at bounding box center [873, 636] width 1048 height 55
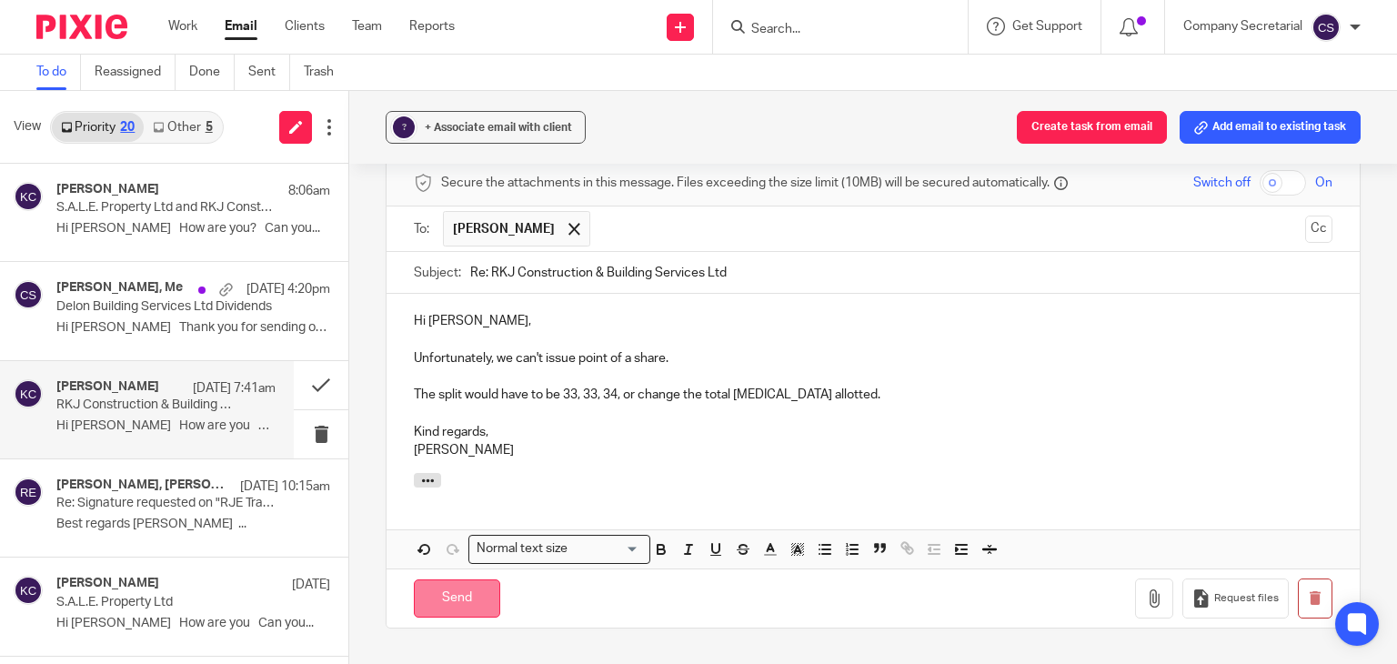
click at [477, 579] on input "Send" at bounding box center [457, 598] width 86 height 39
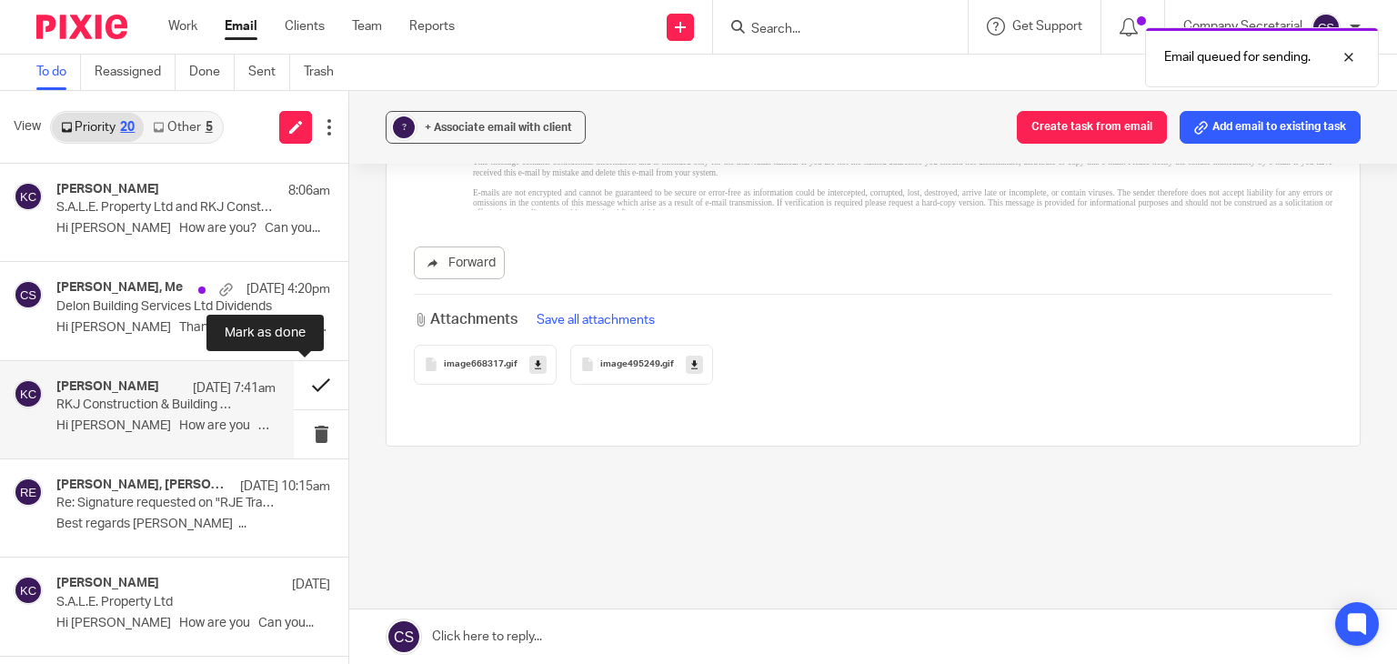
click at [294, 376] on button at bounding box center [321, 385] width 55 height 48
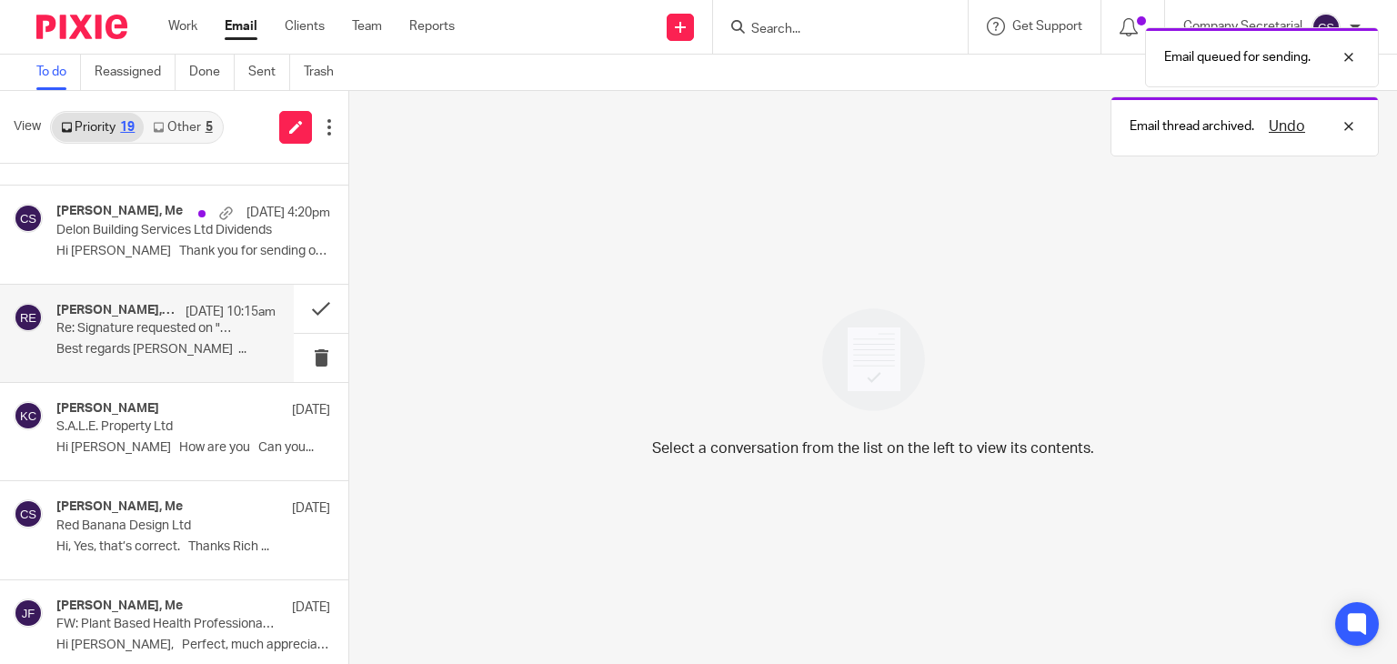
scroll to position [0, 0]
